Goal: Information Seeking & Learning: Learn about a topic

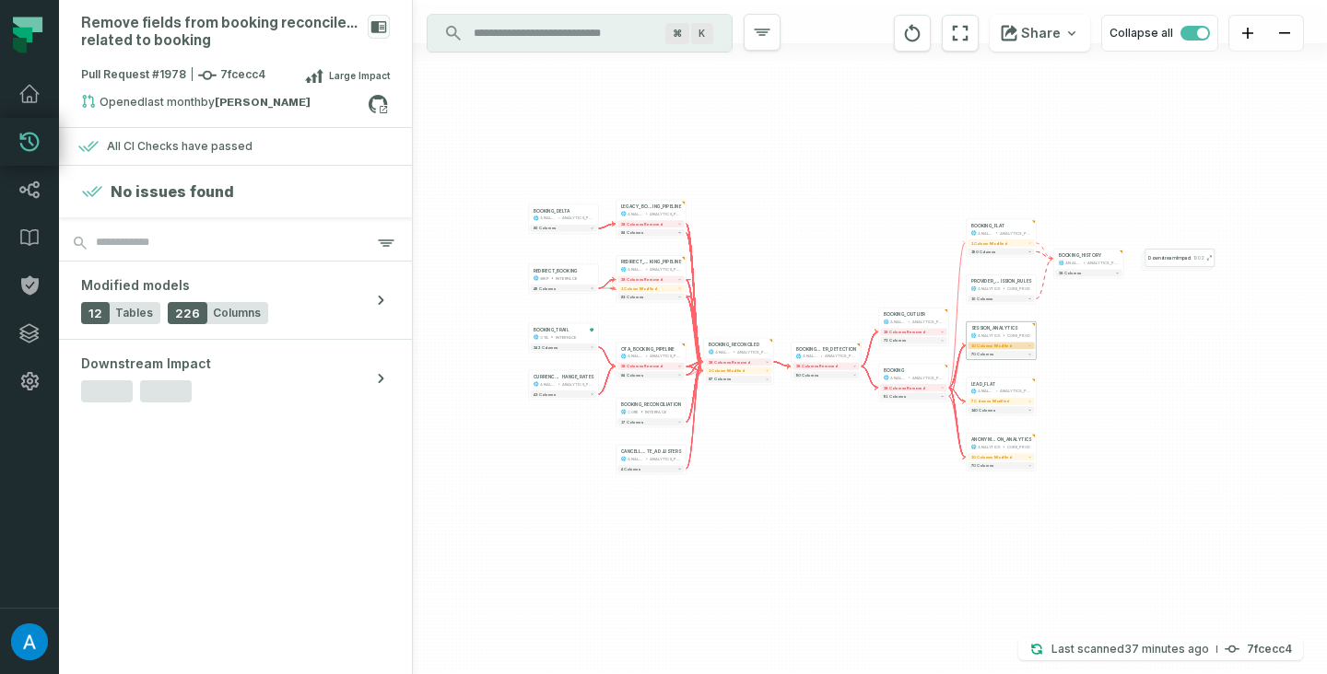
click at [1004, 346] on span "10 columns modified" at bounding box center [991, 346] width 41 height 5
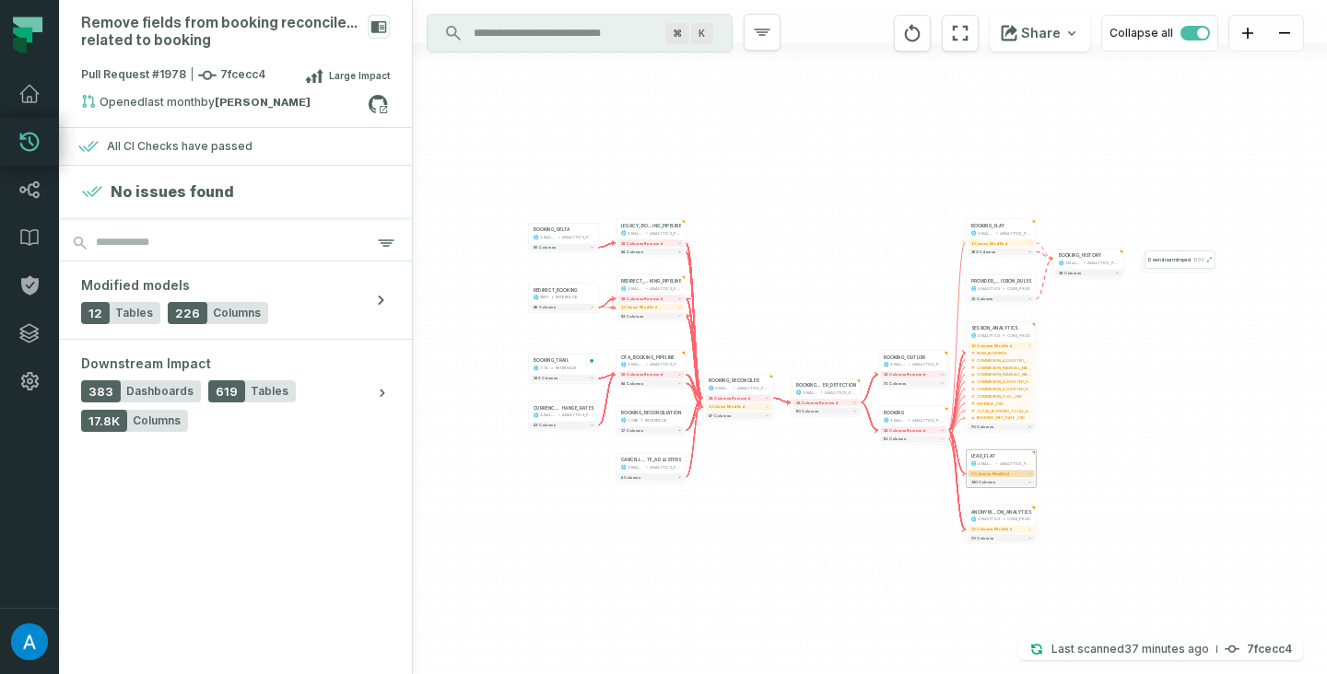
click at [997, 473] on span "7 columns modified" at bounding box center [990, 474] width 39 height 5
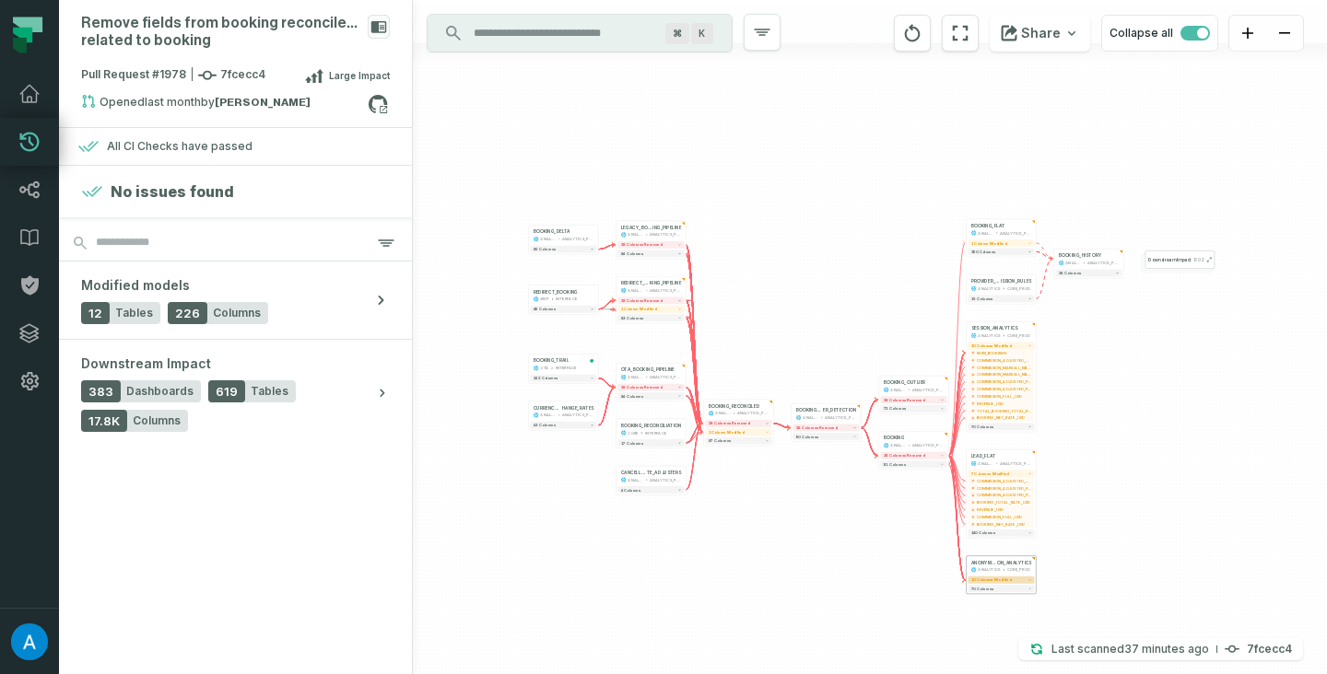
click at [987, 580] on span "10 columns modified" at bounding box center [991, 580] width 41 height 5
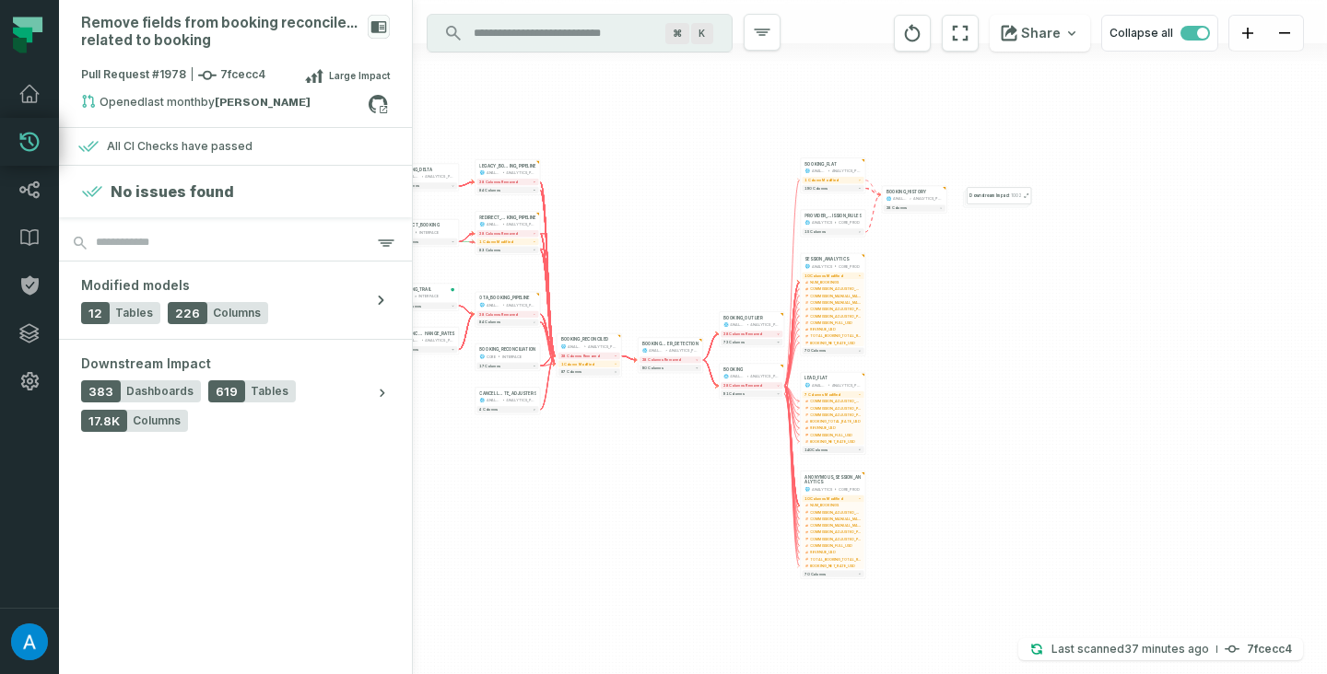
drag, startPoint x: 870, startPoint y: 306, endPoint x: 709, endPoint y: 224, distance: 180.9
click at [709, 224] on div "+ BOOKING_FLAT ANALYTICS ANALYTICS_PROD + 1 column modified 190 columns + CANCE…" at bounding box center [870, 337] width 914 height 674
click at [850, 231] on button "15 columns" at bounding box center [831, 232] width 62 height 6
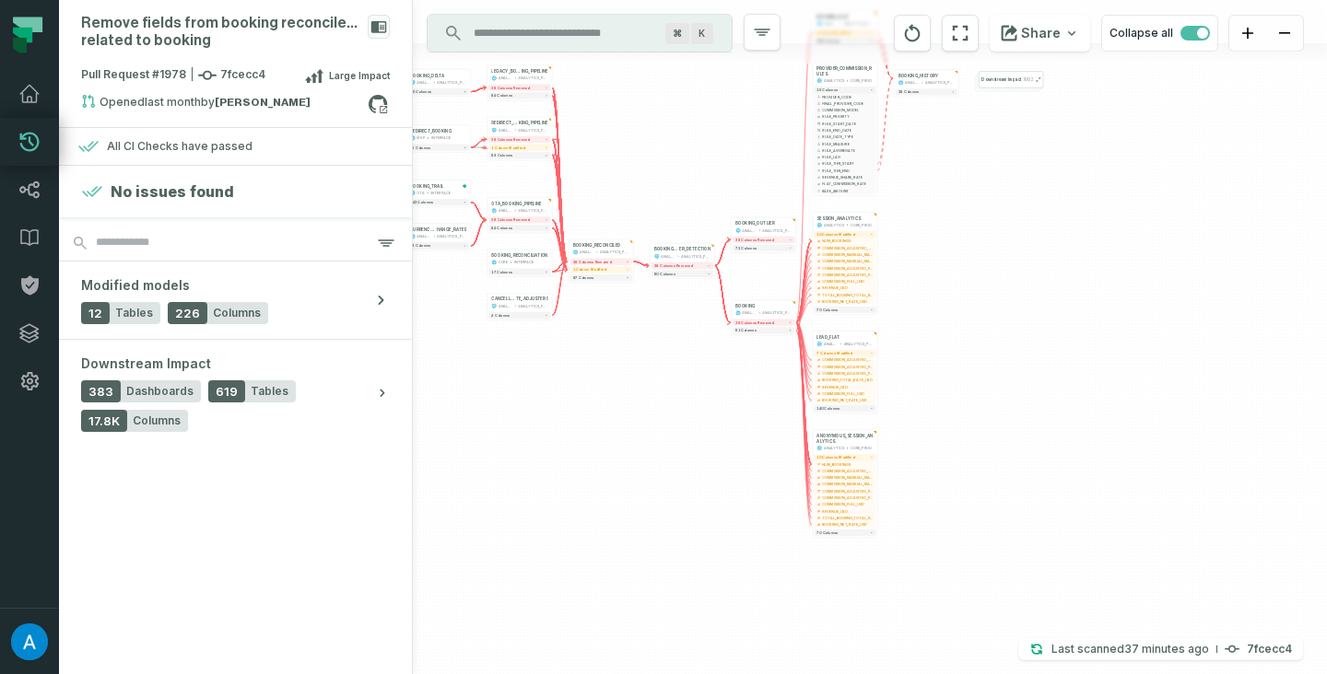
drag, startPoint x: 961, startPoint y: 428, endPoint x: 975, endPoint y: 281, distance: 148.1
click at [975, 281] on div "+ BOOKING_FLAT ANALYTICS ANALYTICS_PROD + 1 column modified 190 columns + CANCE…" at bounding box center [870, 337] width 914 height 674
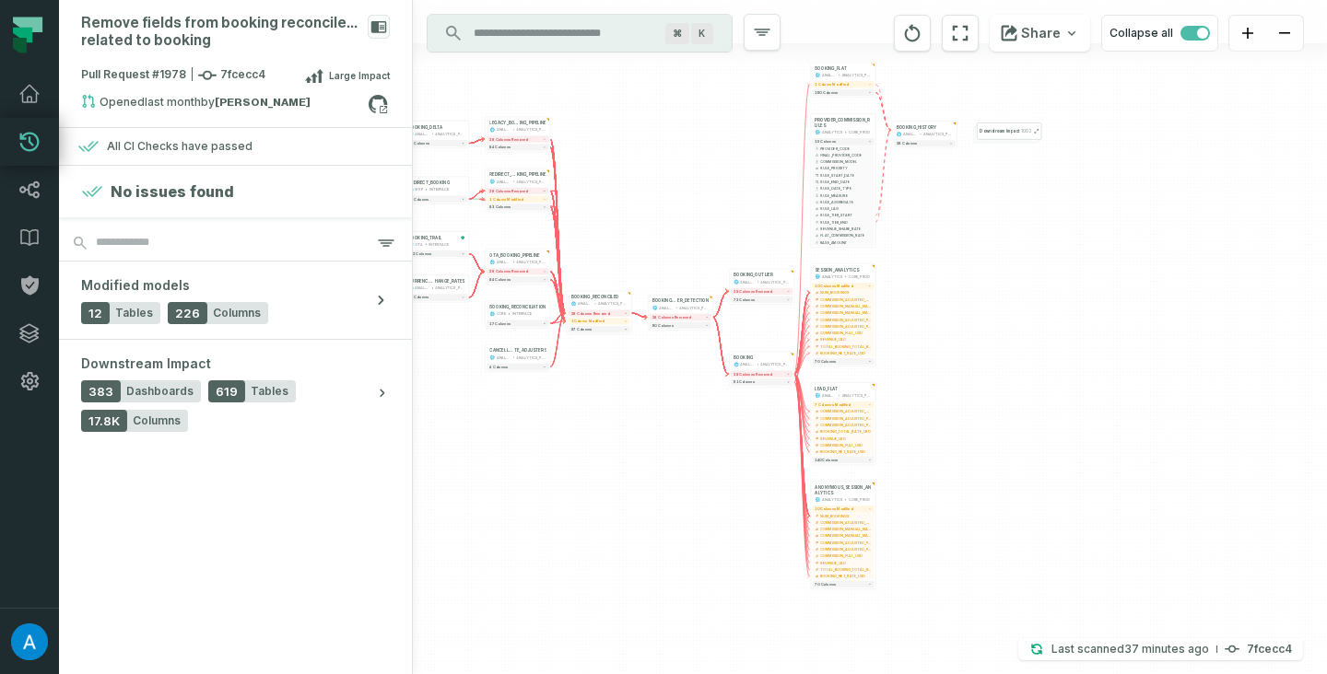
drag, startPoint x: 975, startPoint y: 281, endPoint x: 973, endPoint y: 333, distance: 51.6
click at [973, 333] on div "+ BOOKING_FLAT ANALYTICS ANALYTICS_PROD + 1 column modified 190 columns + CANCE…" at bounding box center [870, 337] width 914 height 674
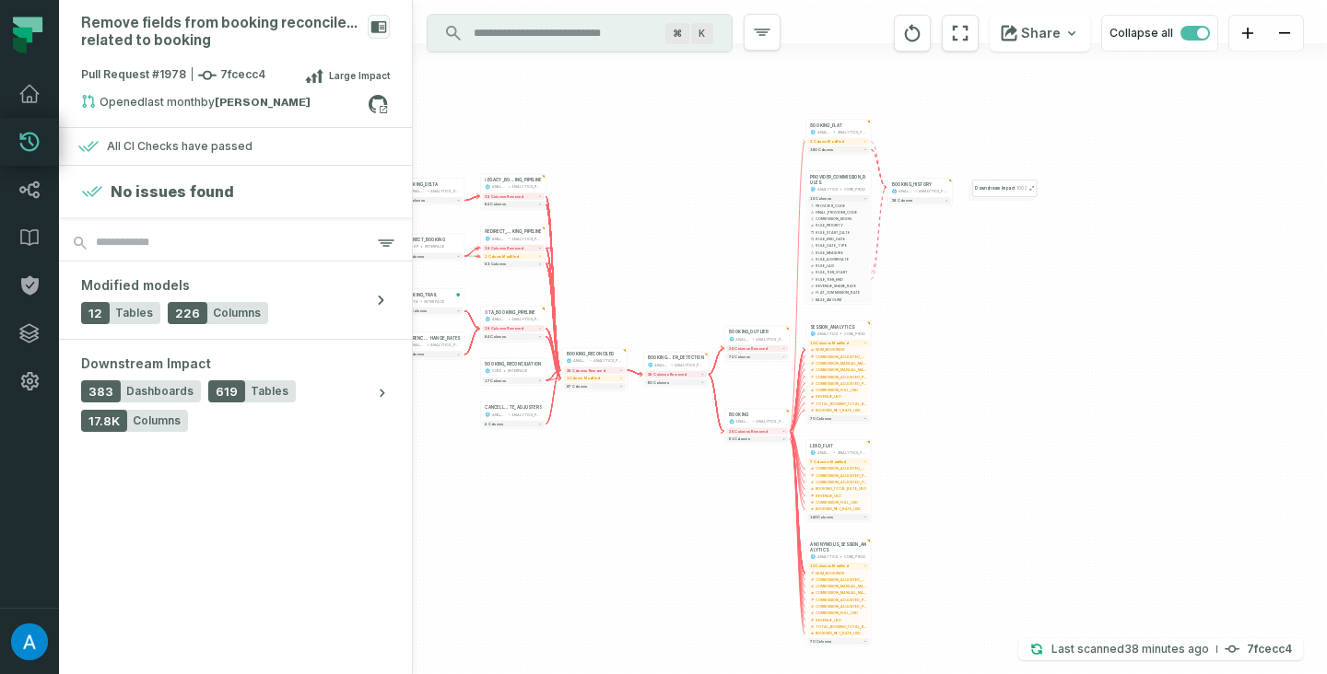
drag, startPoint x: 957, startPoint y: 285, endPoint x: 953, endPoint y: 342, distance: 57.3
click at [953, 342] on div "+ BOOKING_FLAT ANALYTICS ANALYTICS_PROD + 1 column modified 190 columns + CANCE…" at bounding box center [870, 337] width 914 height 674
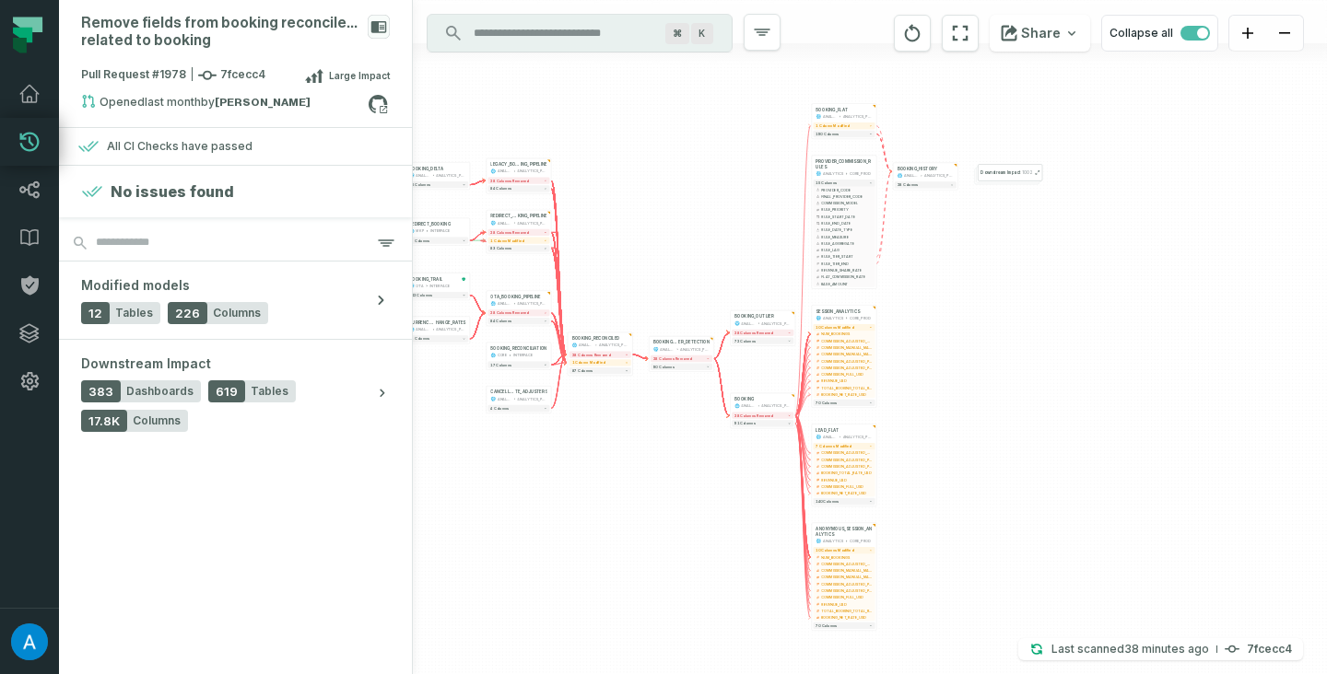
drag, startPoint x: 953, startPoint y: 342, endPoint x: 958, endPoint y: 326, distance: 16.6
click at [958, 326] on div "+ BOOKING_FLAT ANALYTICS ANALYTICS_PROD + 1 column modified 190 columns + CANCE…" at bounding box center [870, 337] width 914 height 674
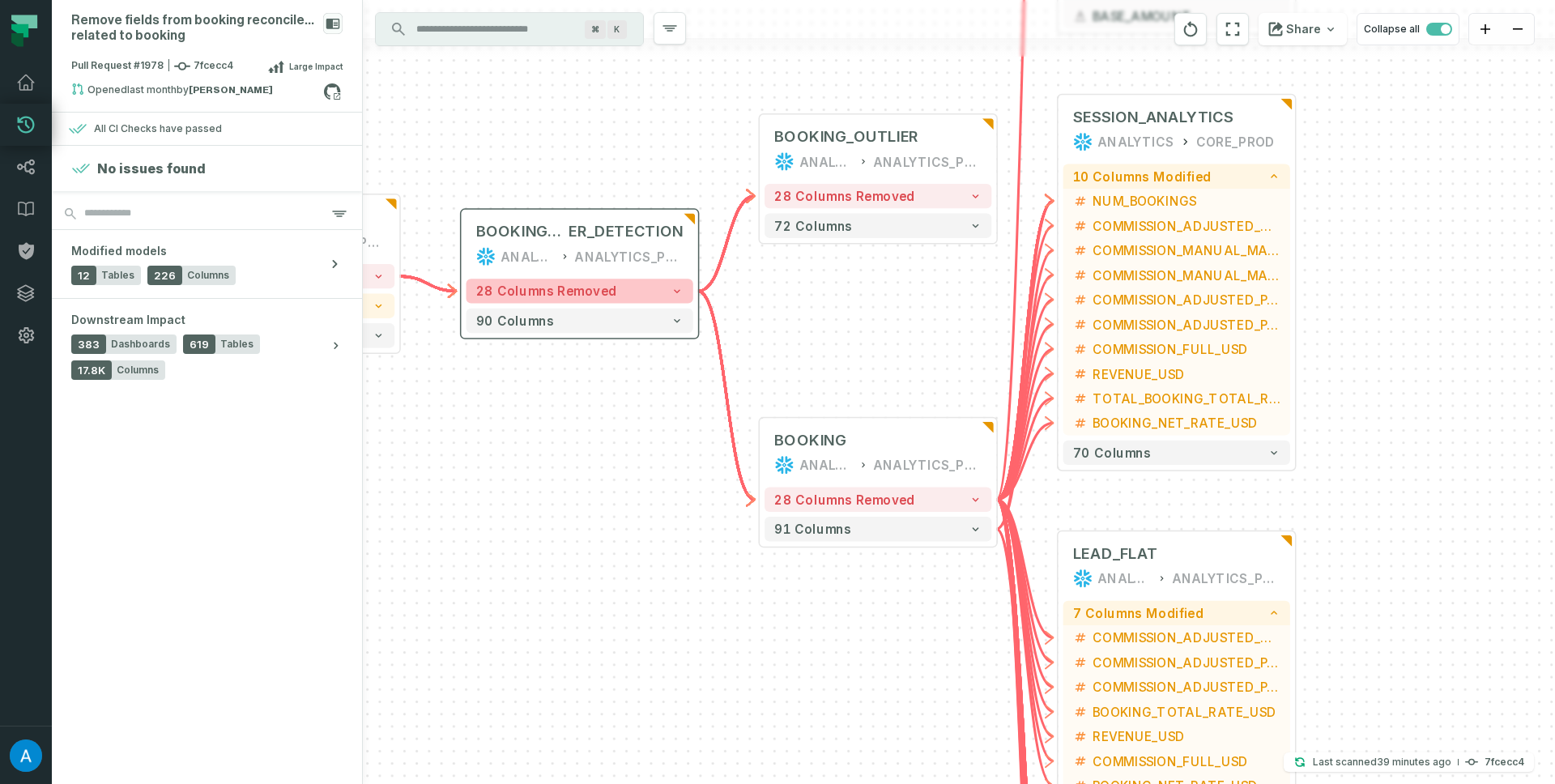
click at [650, 288] on button "28 columns removed" at bounding box center [580, 291] width 227 height 25
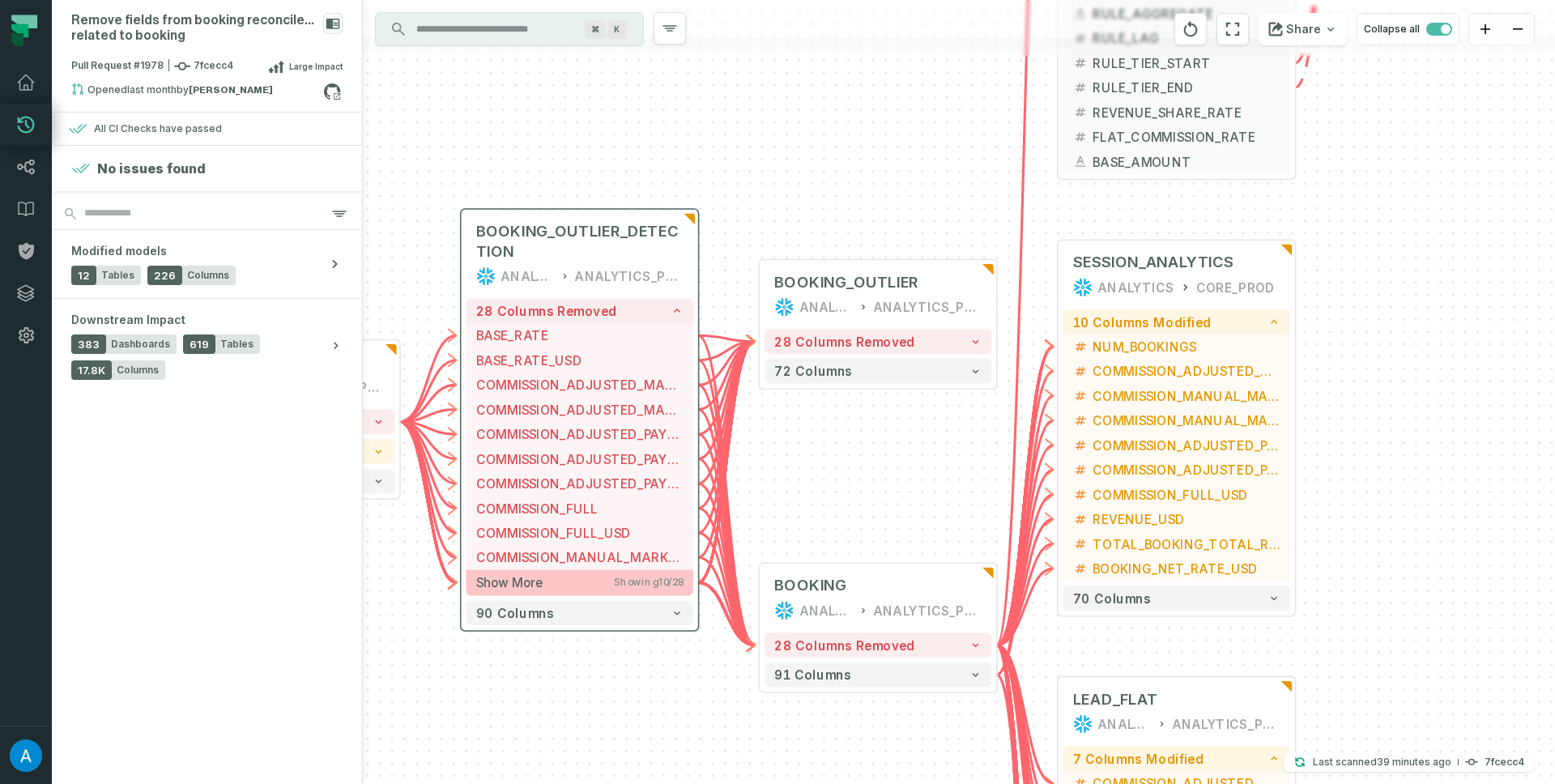
click at [646, 580] on span "Showing 10 / 28" at bounding box center [648, 583] width 69 height 12
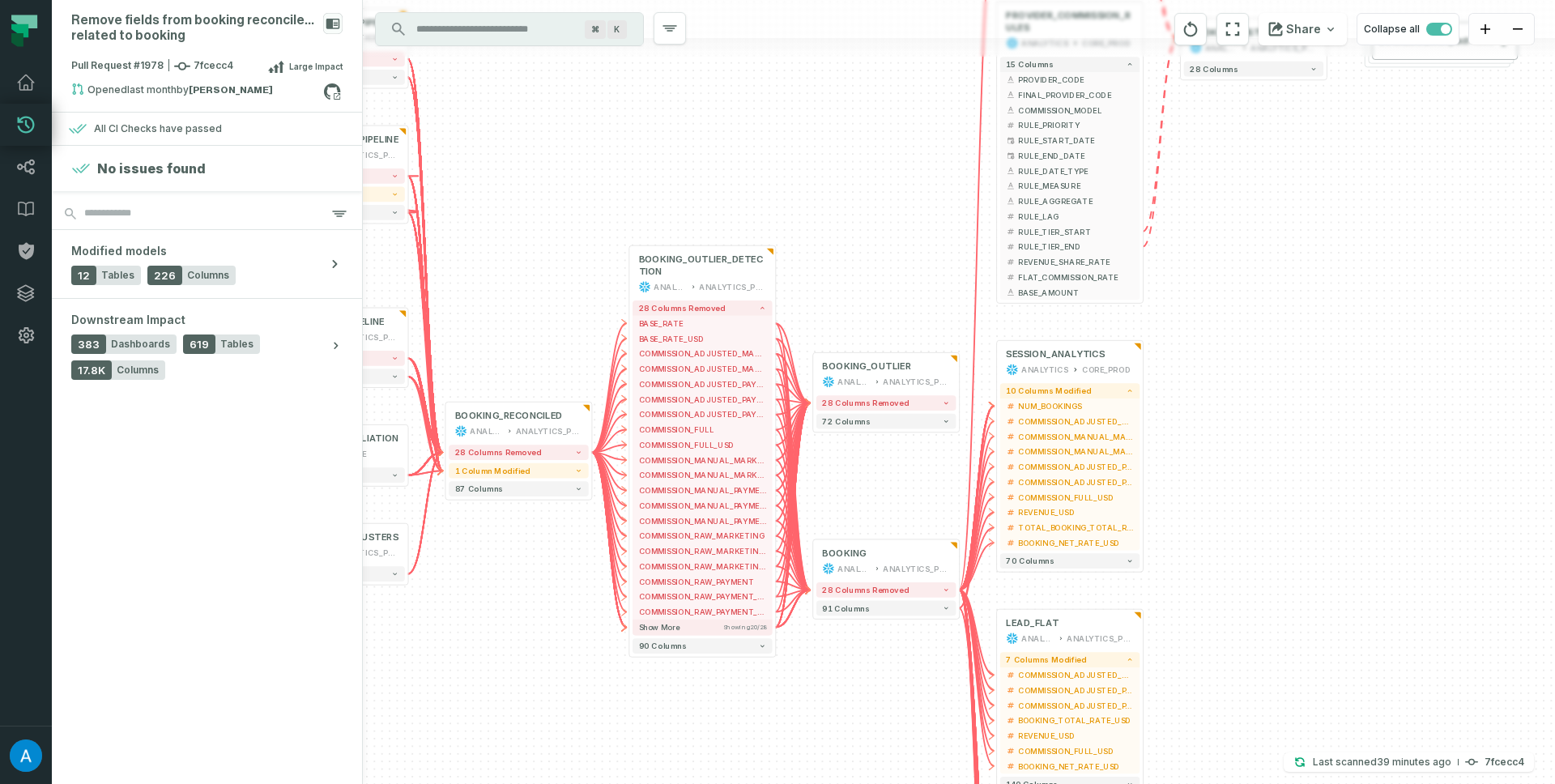
drag, startPoint x: 789, startPoint y: 599, endPoint x: 908, endPoint y: 461, distance: 182.2
click at [908, 461] on div "+ BOOKING_FLAT ANALYTICS ANALYTICS_PROD + 1 column modified 190 columns + CANCE…" at bounding box center [959, 392] width 1192 height 784
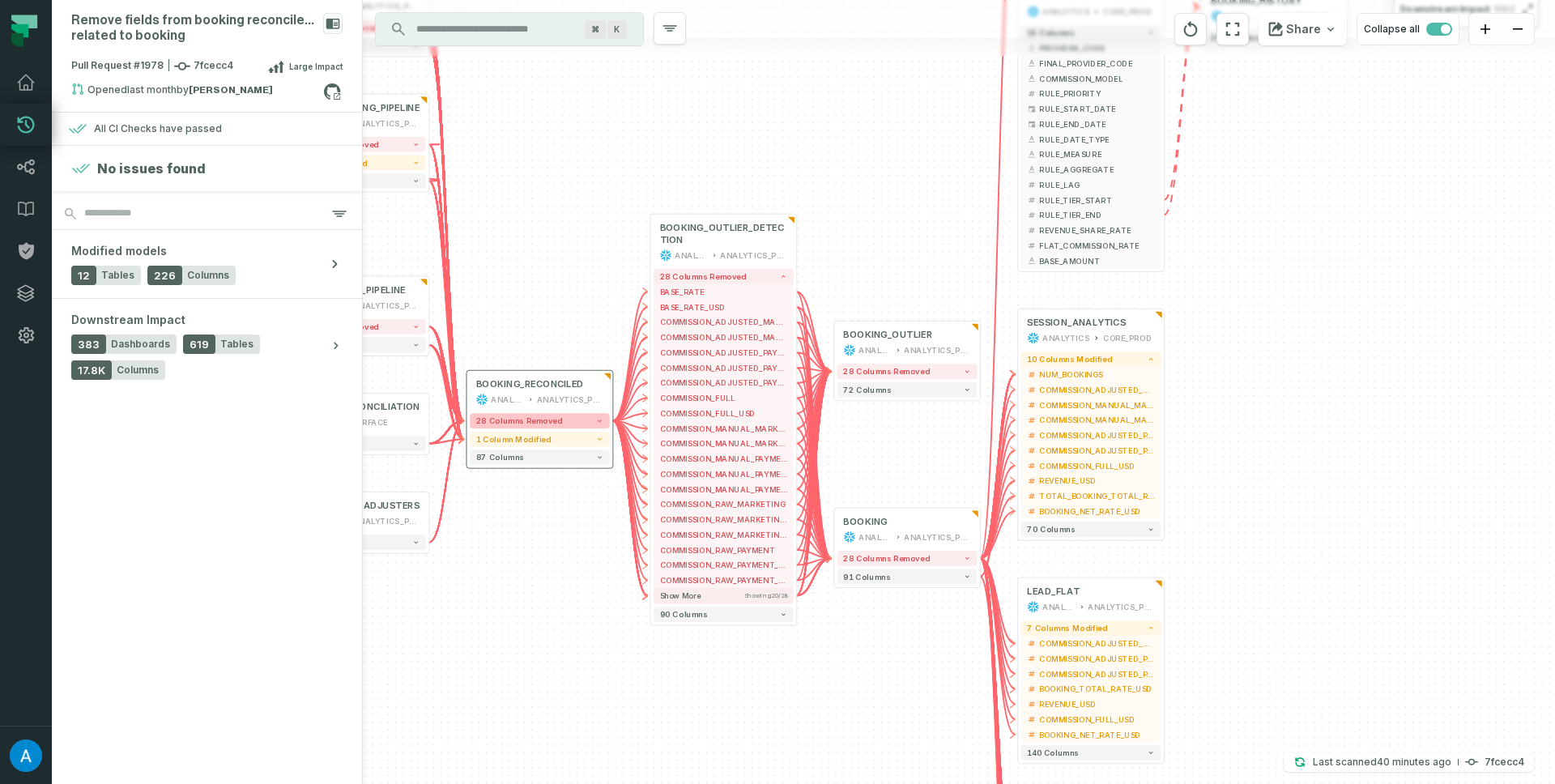
click at [582, 422] on button "28 columns removed" at bounding box center [539, 421] width 139 height 16
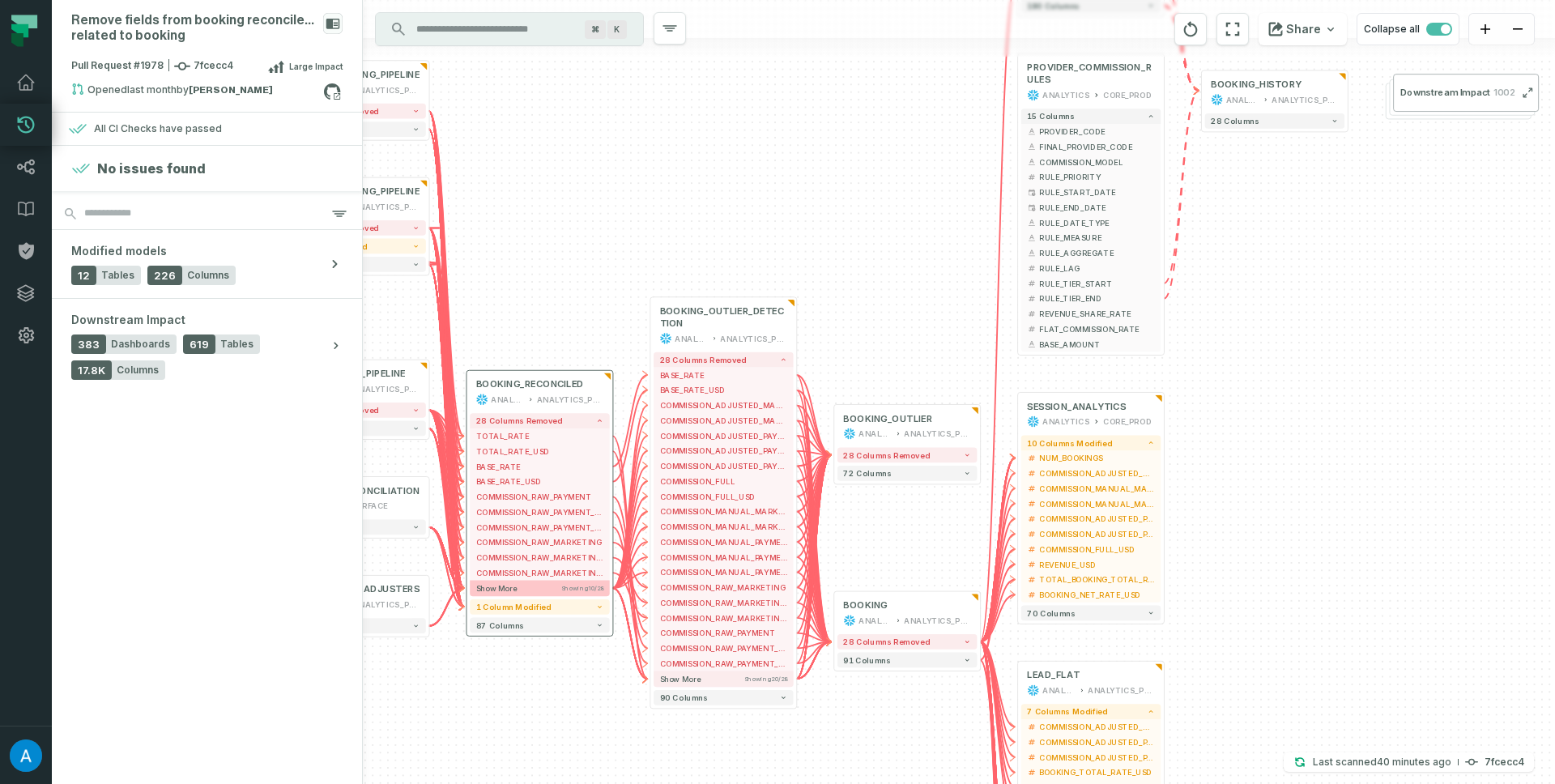
click at [568, 585] on span "Showing 10 / 28" at bounding box center [583, 587] width 42 height 7
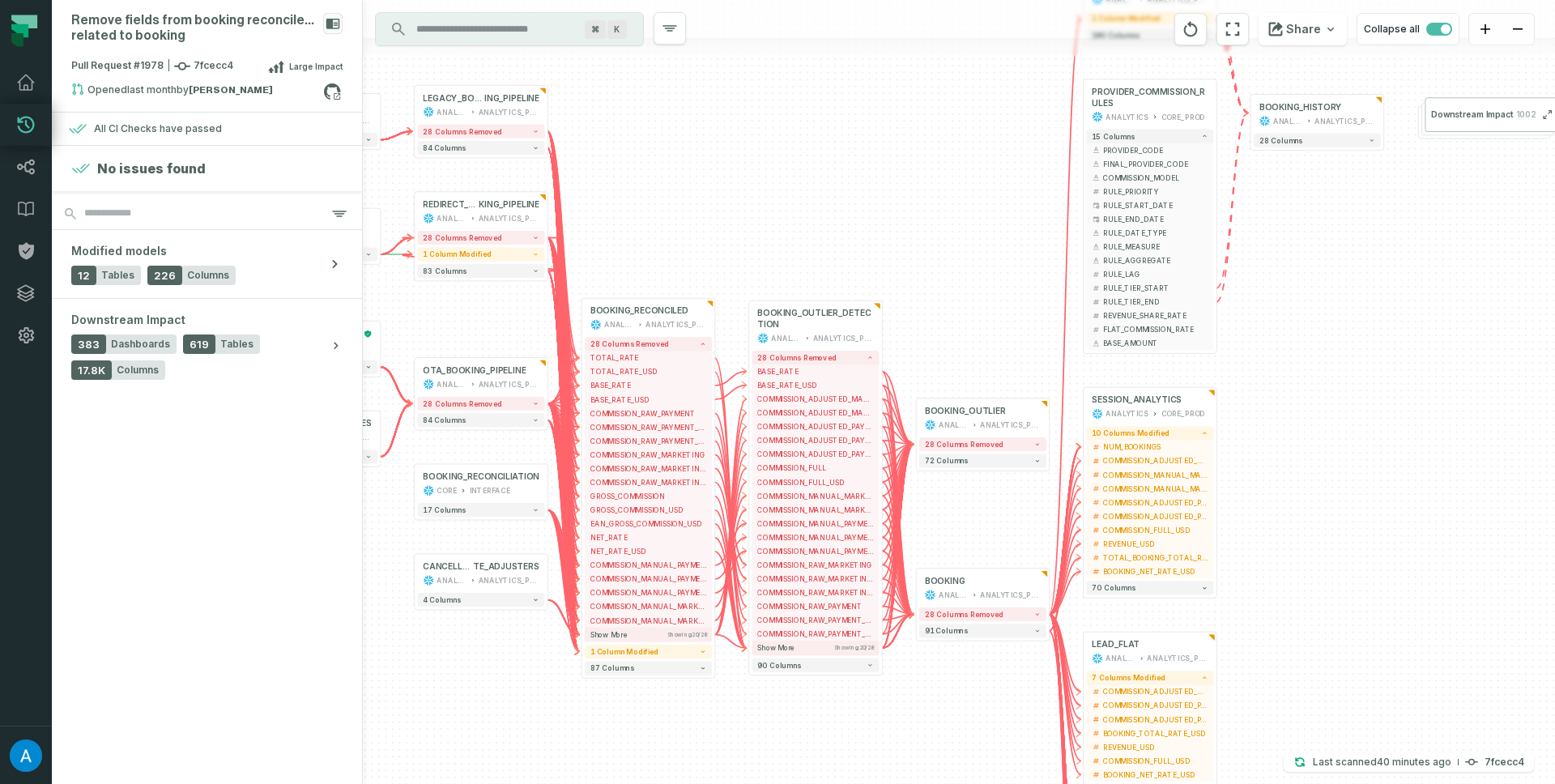
drag, startPoint x: 783, startPoint y: 242, endPoint x: 912, endPoint y: 139, distance: 165.1
click at [912, 139] on div "+ BOOKING_FLAT ANALYTICS ANALYTICS_PROD + 1 column modified 190 columns + CANCE…" at bounding box center [959, 392] width 1192 height 784
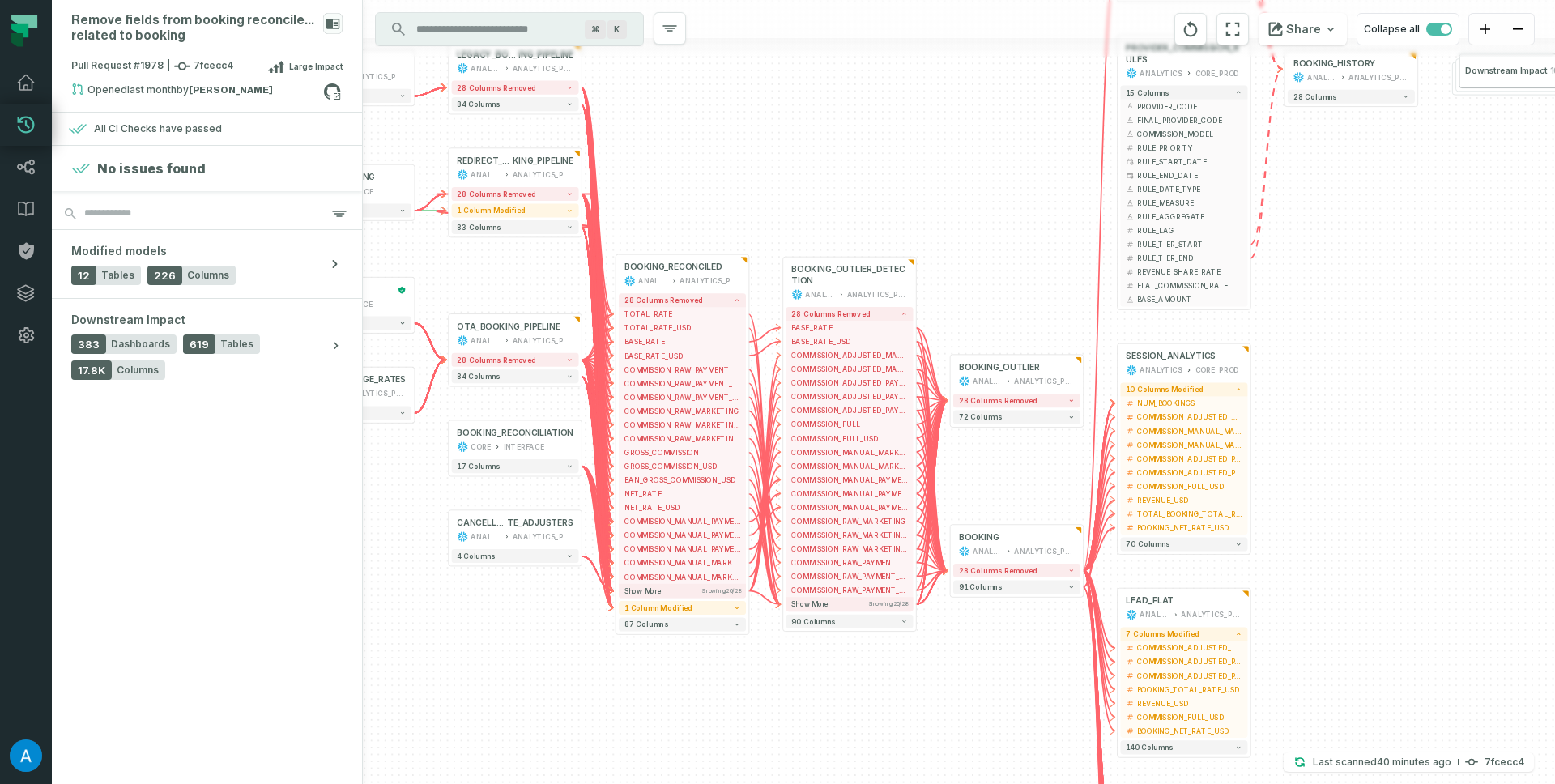
drag, startPoint x: 900, startPoint y: 167, endPoint x: 926, endPoint y: 115, distance: 58.1
click at [926, 115] on div "+ BOOKING_FLAT ANALYTICS ANALYTICS_PROD + 1 column modified 190 columns + CANCE…" at bounding box center [959, 392] width 1192 height 784
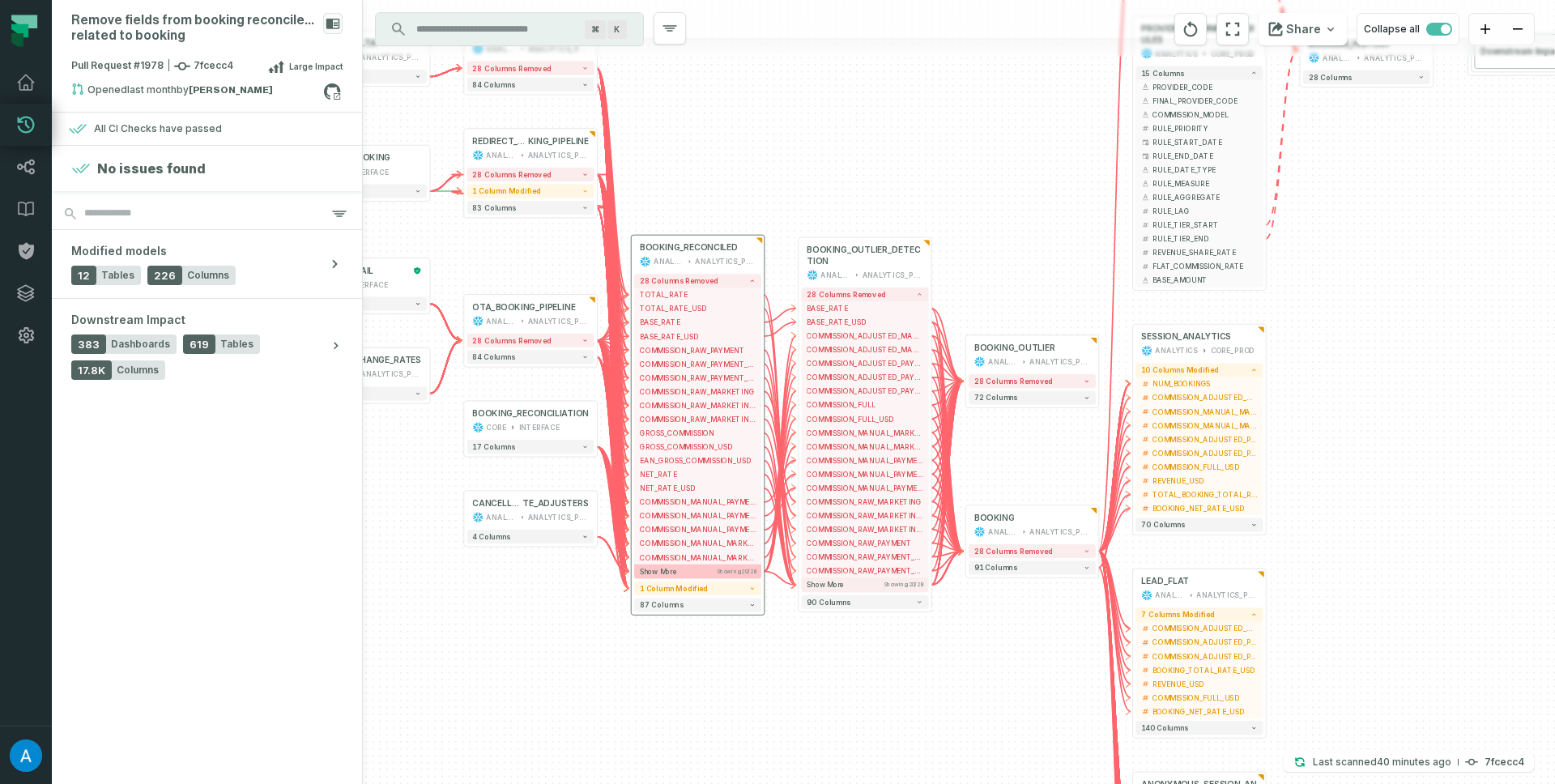
click at [728, 567] on button "Show more Showing 20 / 28" at bounding box center [697, 571] width 127 height 14
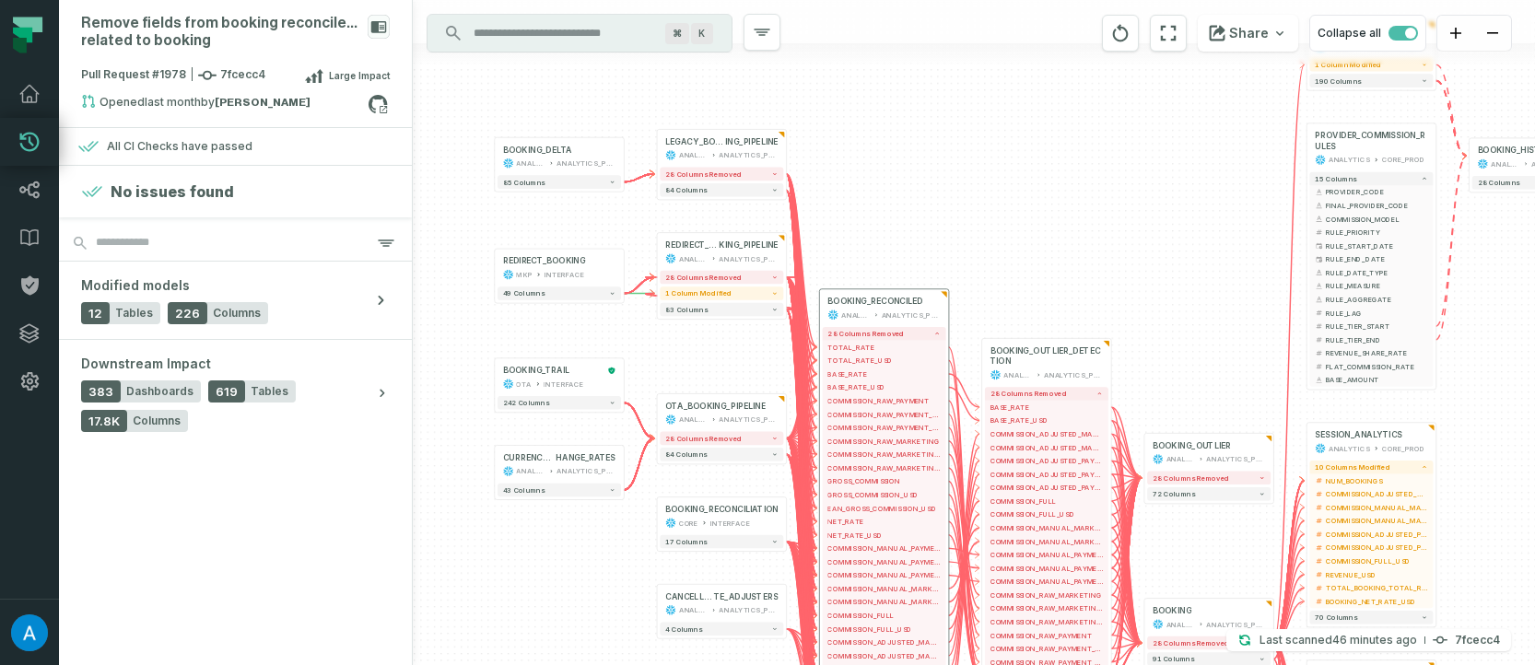
drag, startPoint x: 1519, startPoint y: 575, endPoint x: 1529, endPoint y: 559, distance: 18.2
click at [1326, 559] on div "+ BOOKING_FLAT ANALYTICS ANALYTICS_PROD + 1 column modified 190 columns + CANCE…" at bounding box center [974, 332] width 1122 height 665
drag, startPoint x: 141, startPoint y: 661, endPoint x: 245, endPoint y: 715, distance: 117.5
click at [245, 665] on html "Pull Requests Dashboard Lineage Data Catalog Policies Integrations Settings [PE…" at bounding box center [767, 332] width 1535 height 665
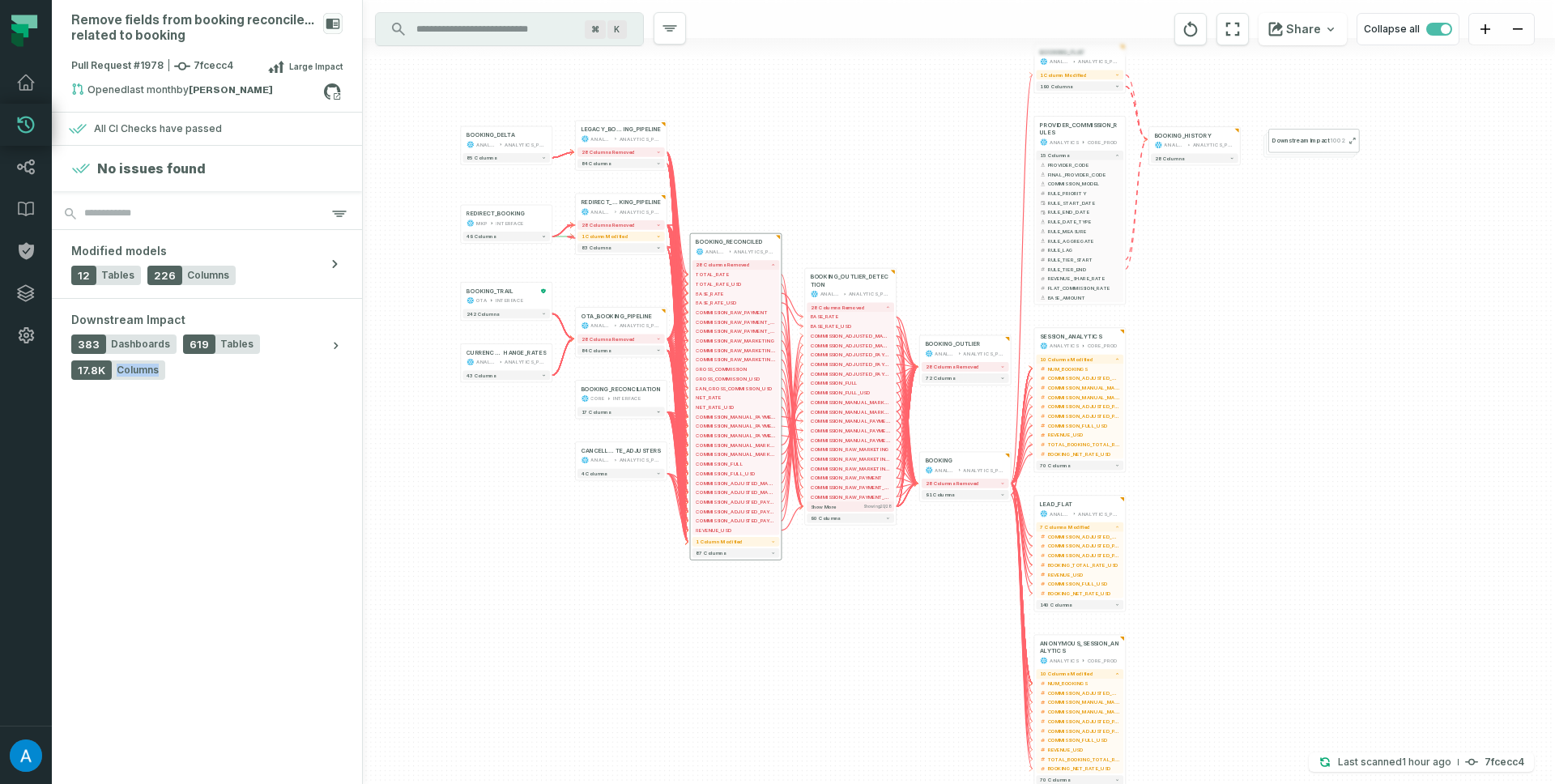
drag, startPoint x: 908, startPoint y: 688, endPoint x: 770, endPoint y: 591, distance: 168.7
click at [709, 523] on div "+ BOOKING_FLAT ANALYTICS ANALYTICS_PROD + 1 column modified 190 columns + CANCE…" at bounding box center [959, 392] width 1192 height 784
